Goal: Transaction & Acquisition: Book appointment/travel/reservation

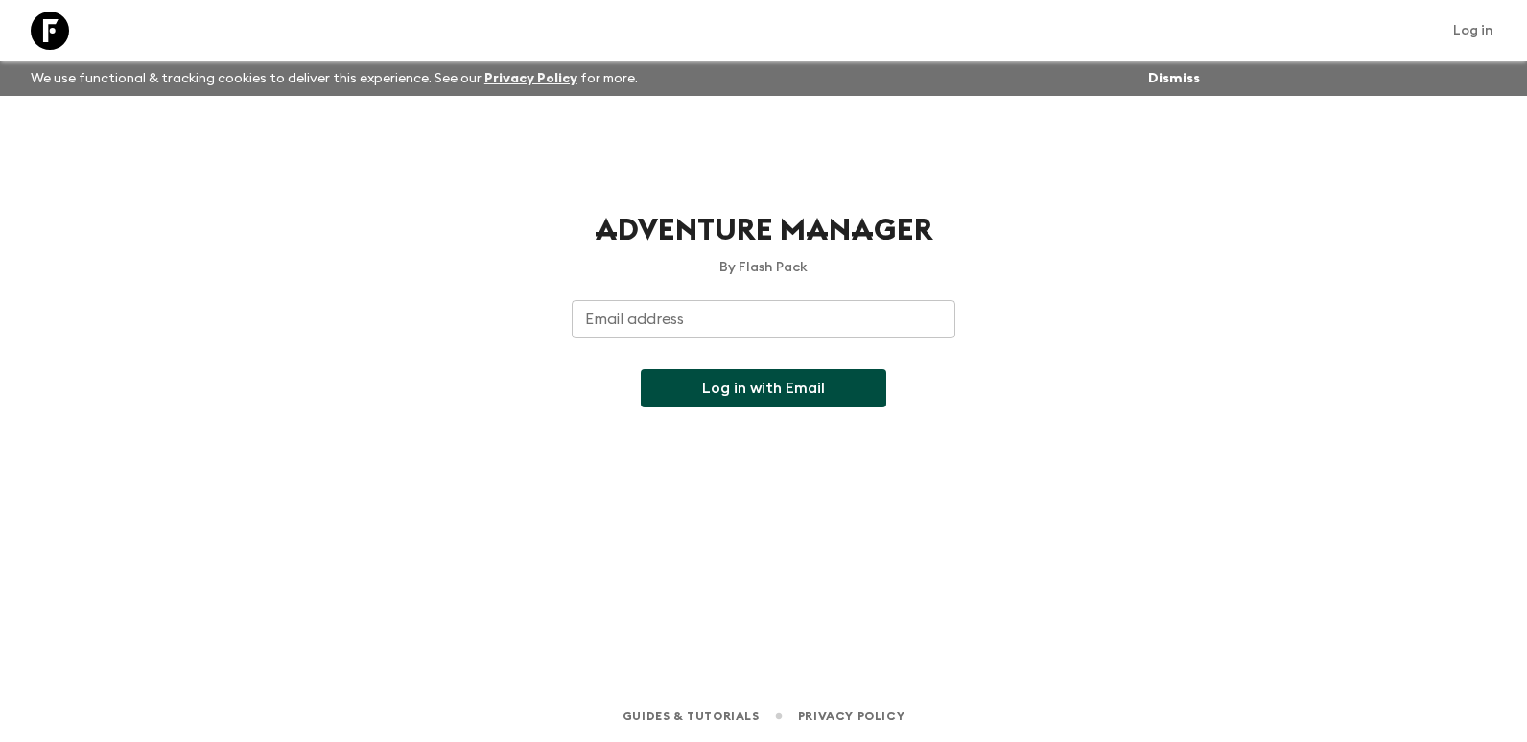
click at [762, 301] on input "Email address" at bounding box center [764, 319] width 384 height 38
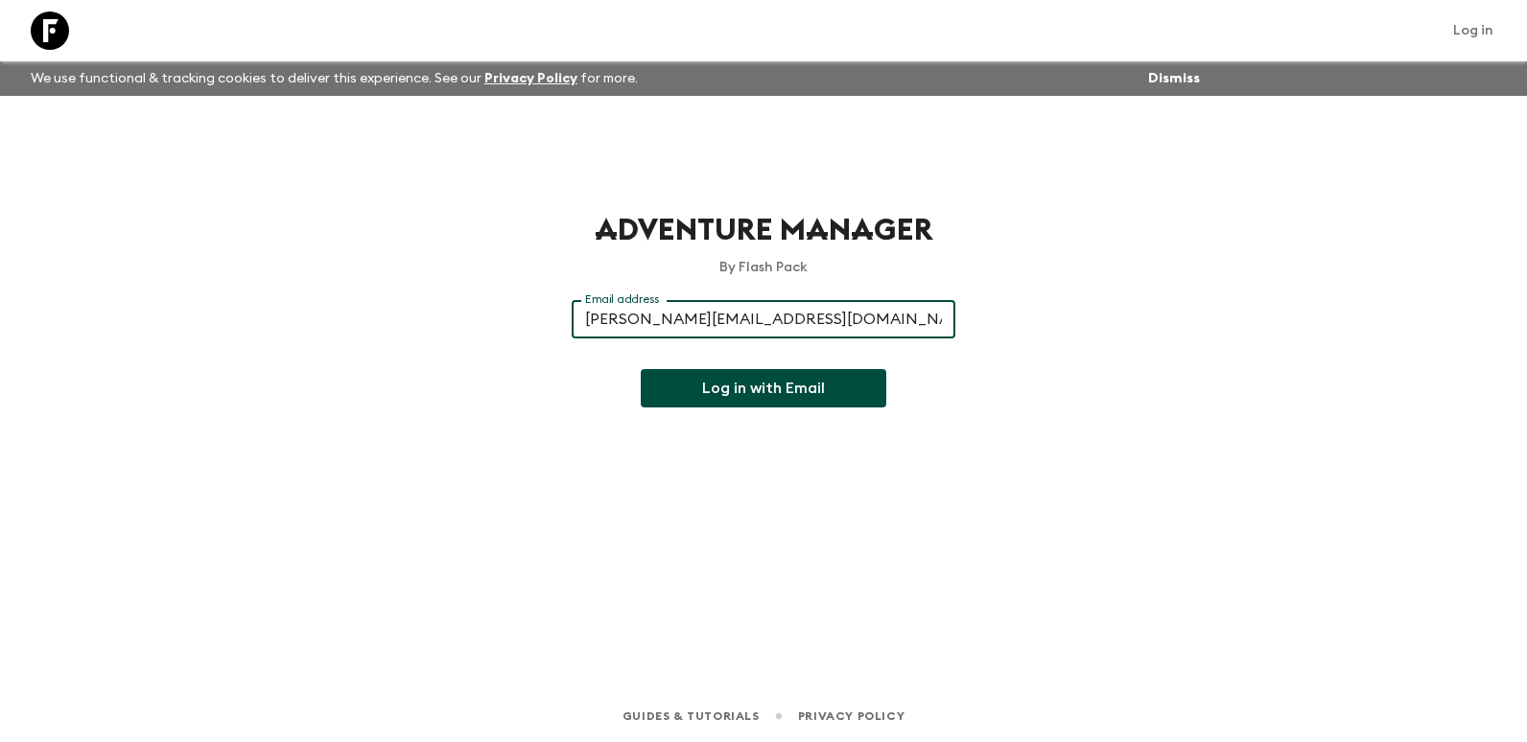
type input "[PERSON_NAME][EMAIL_ADDRESS][DOMAIN_NAME]"
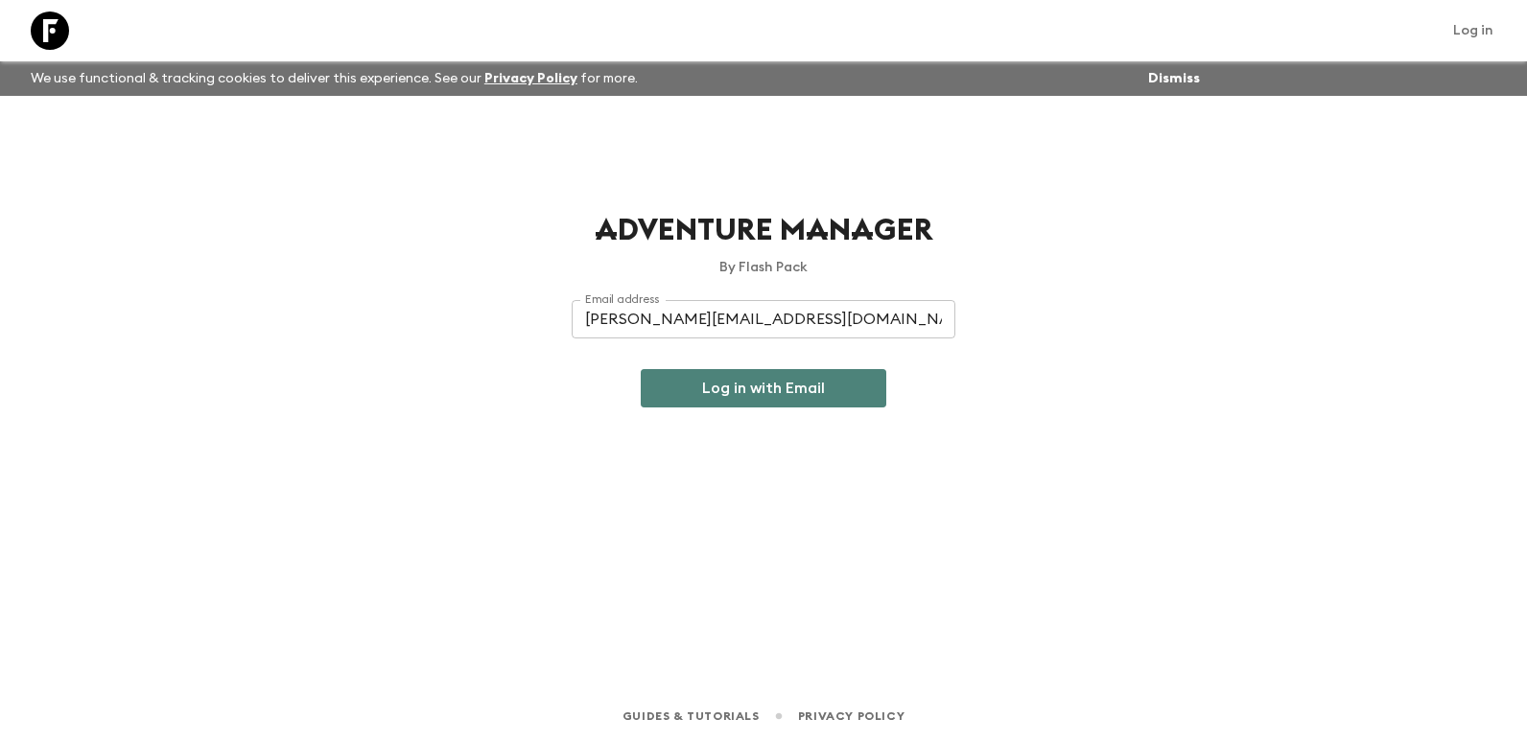
click at [708, 390] on button "Log in with Email" at bounding box center [764, 388] width 246 height 38
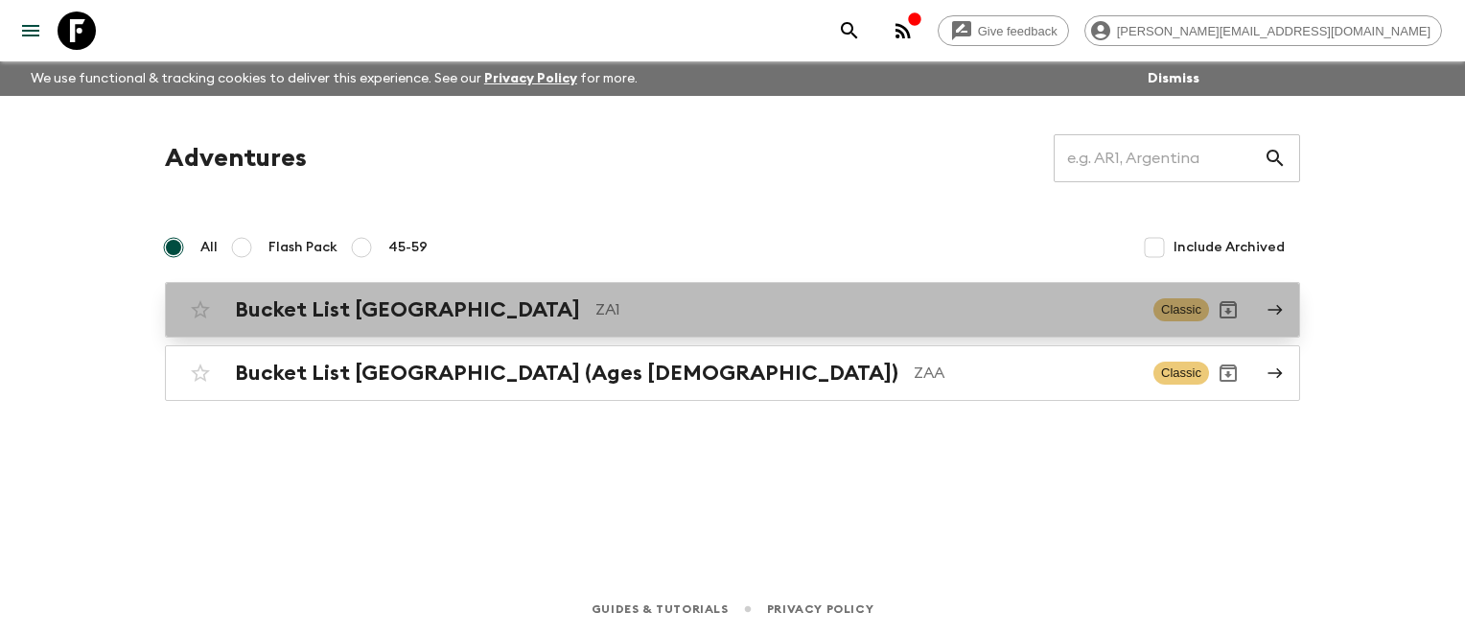
click at [378, 318] on h2 "Bucket List South Africa" at bounding box center [407, 309] width 345 height 25
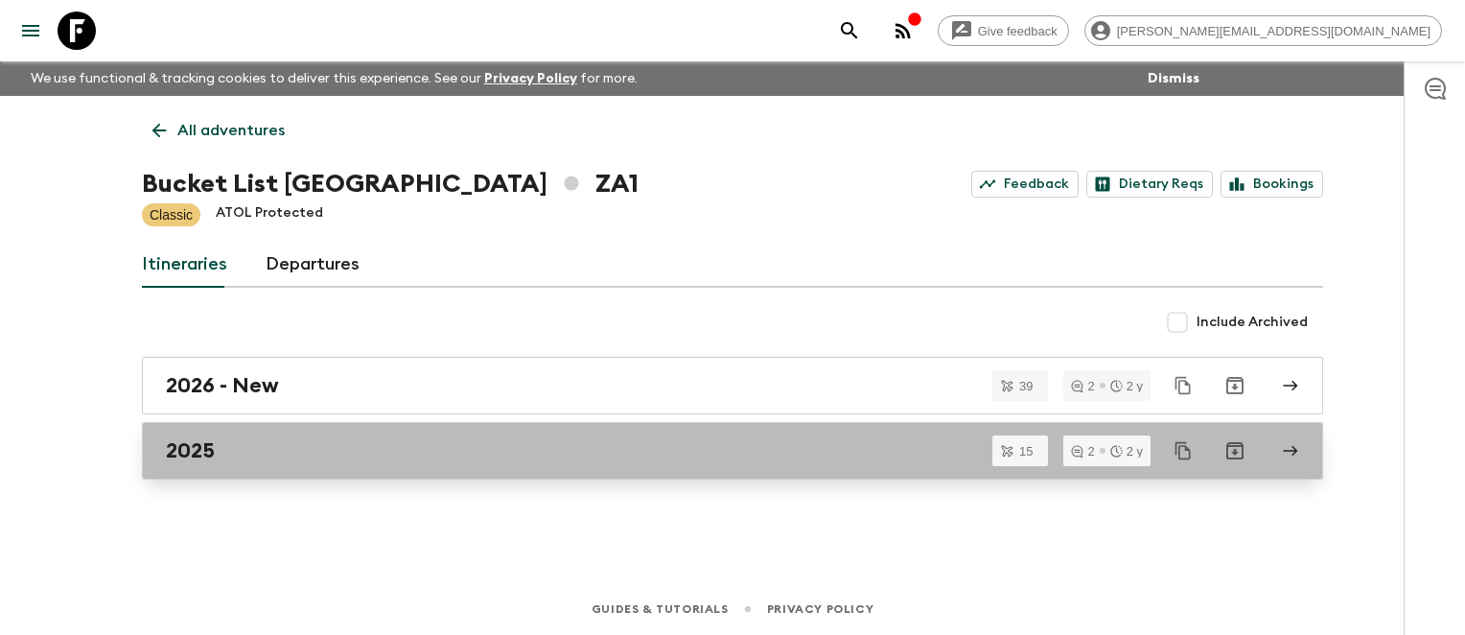
click at [186, 448] on h2 "2025" at bounding box center [190, 450] width 49 height 25
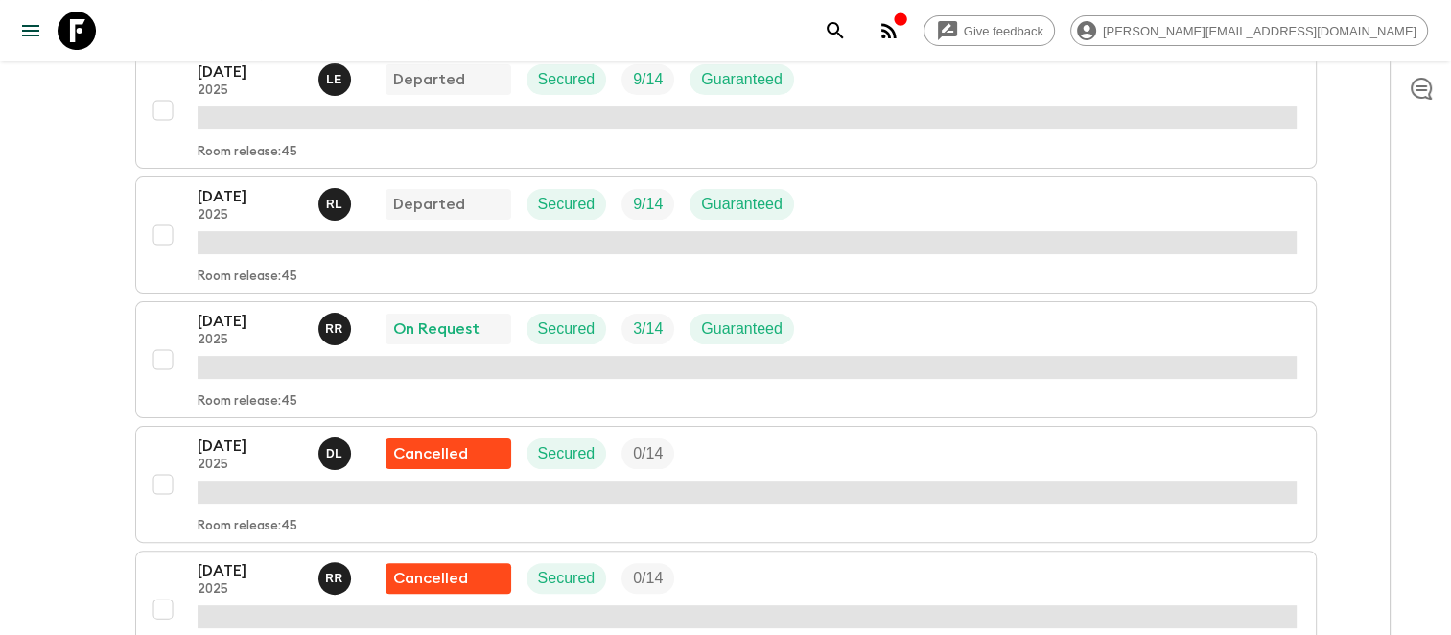
scroll to position [288, 0]
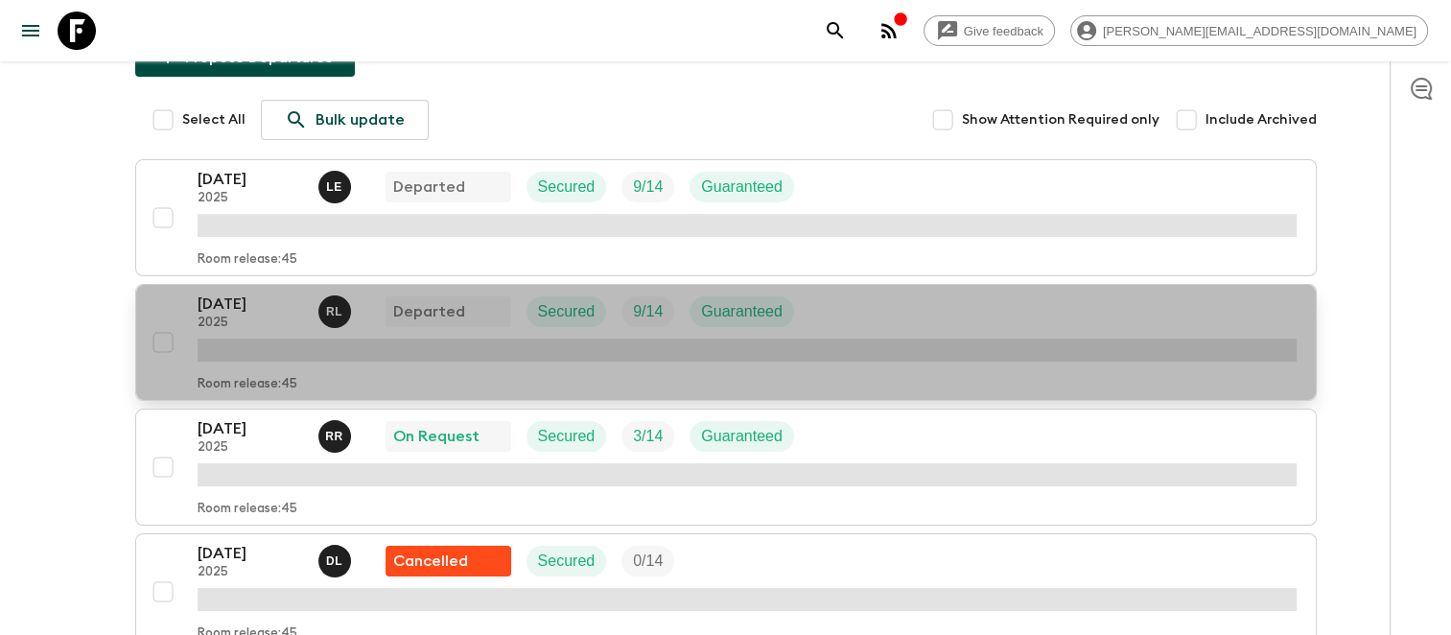
click at [238, 293] on p "12 Oct 2025" at bounding box center [250, 304] width 105 height 23
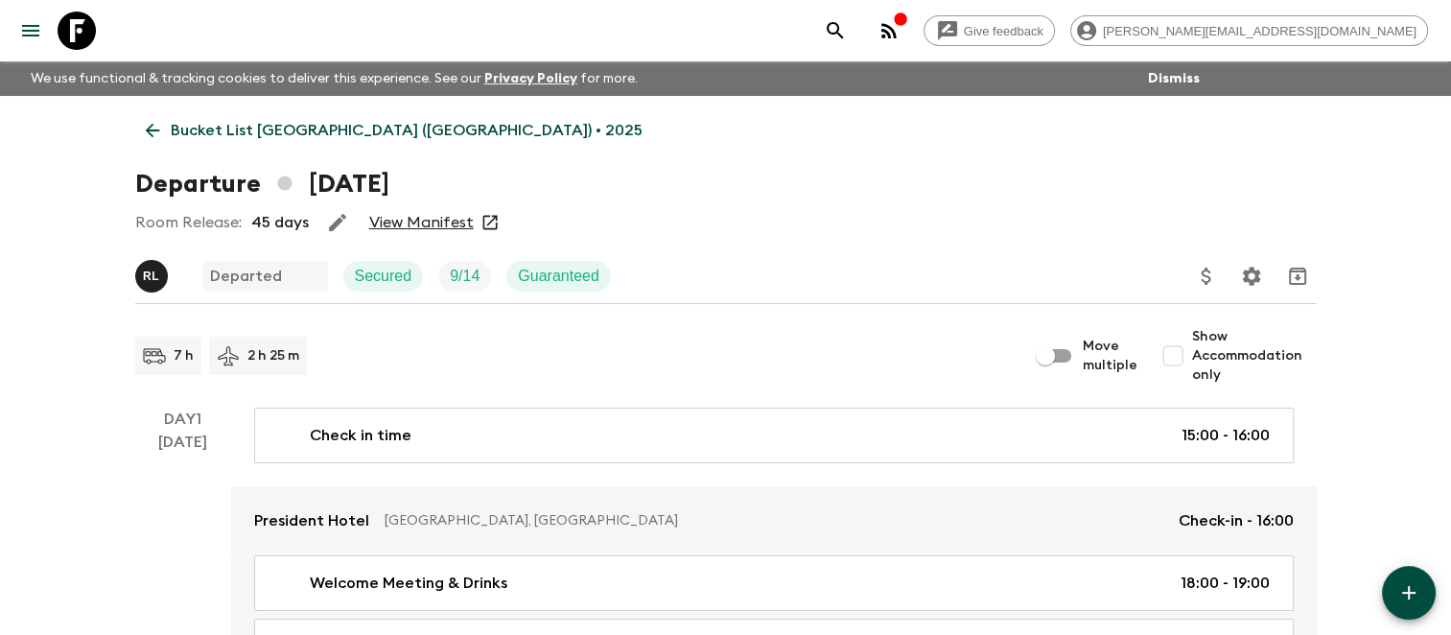
click at [395, 210] on div "Room Release: 45 days View Manifest" at bounding box center [726, 222] width 1182 height 38
click at [395, 216] on link "View Manifest" at bounding box center [421, 222] width 105 height 19
